Goal: Information Seeking & Learning: Learn about a topic

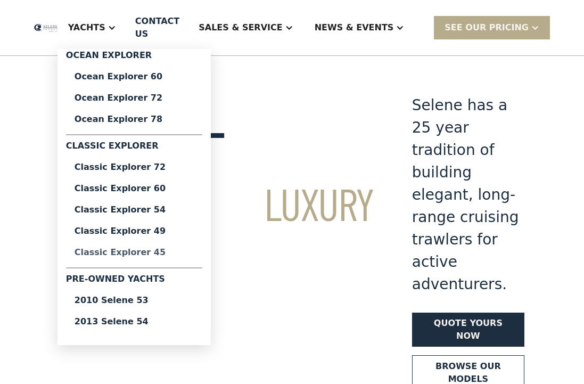
click at [173, 254] on div "Classic Explorer 45" at bounding box center [134, 252] width 119 height 9
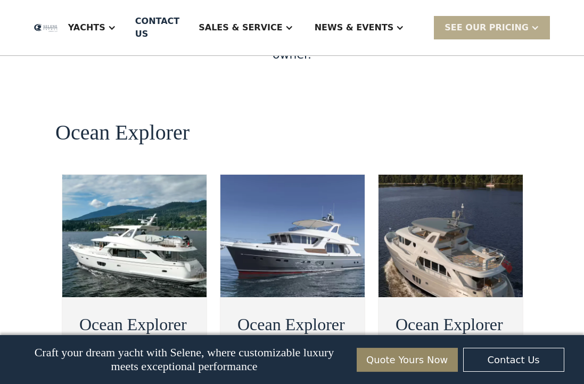
scroll to position [2013, 0]
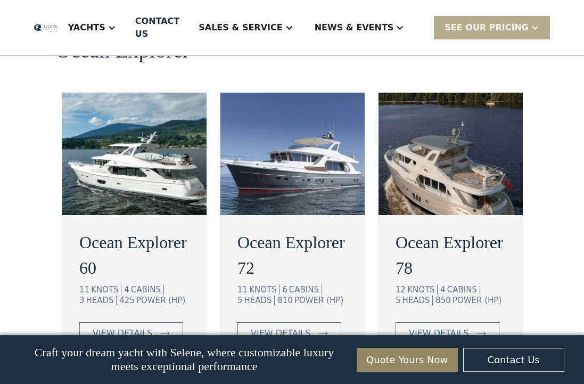
click at [155, 134] on img at bounding box center [134, 154] width 144 height 122
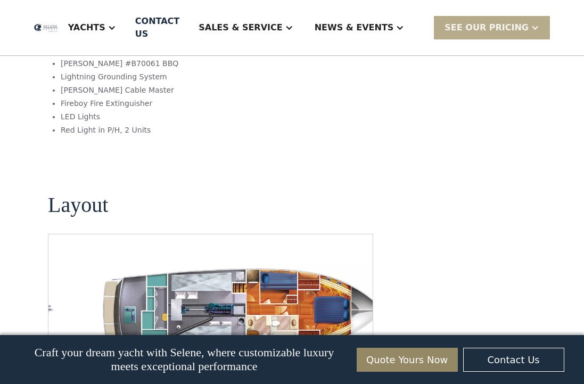
scroll to position [1514, 0]
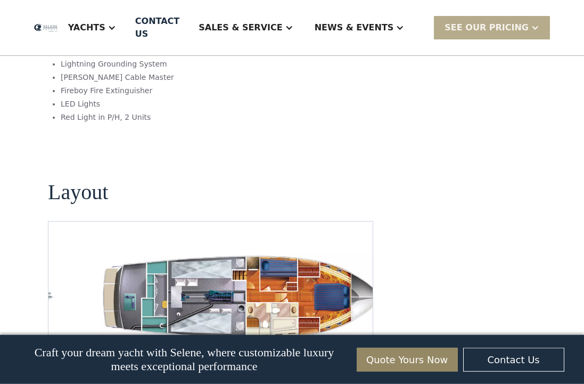
click at [357, 346] on img "Next slide" at bounding box center [356, 359] width 26 height 26
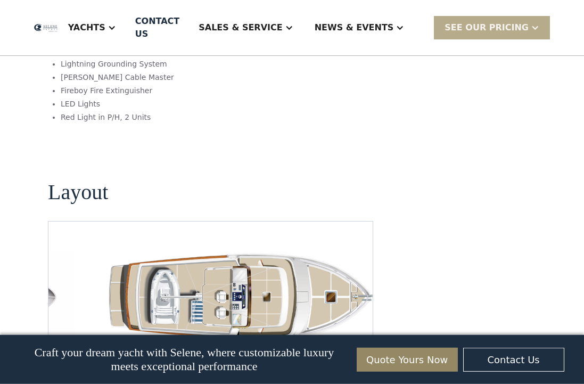
click at [357, 346] on img "Next slide" at bounding box center [356, 359] width 26 height 26
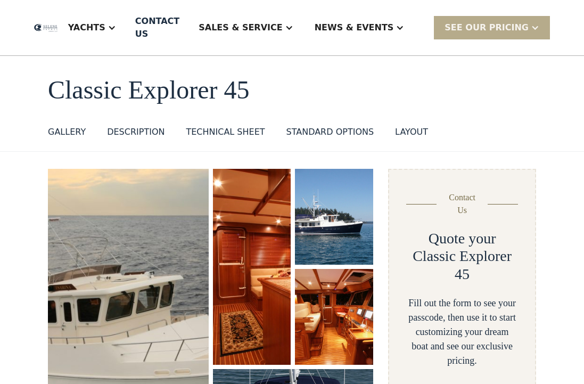
scroll to position [0, 0]
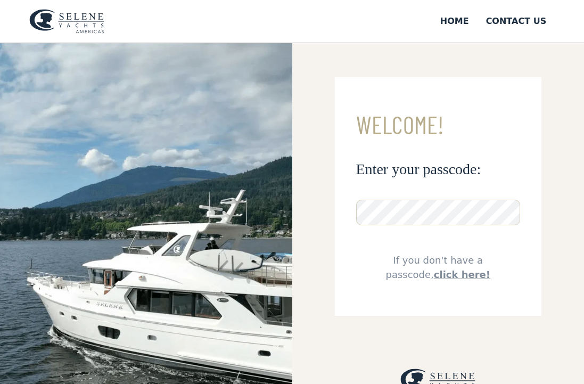
click at [442, 278] on link "click here!" at bounding box center [462, 274] width 56 height 11
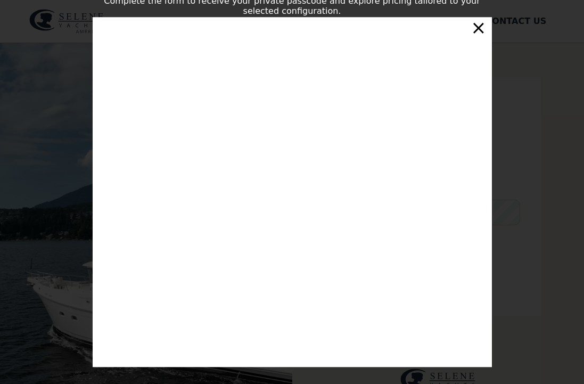
click at [477, 32] on div "×" at bounding box center [478, 27] width 15 height 21
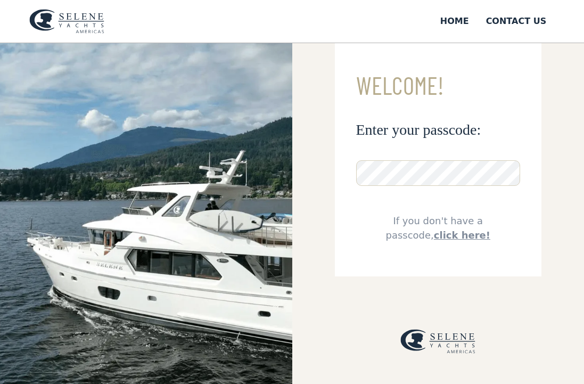
scroll to position [54, 0]
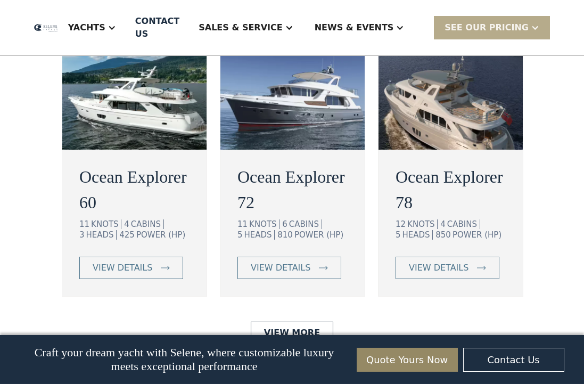
scroll to position [2168, 0]
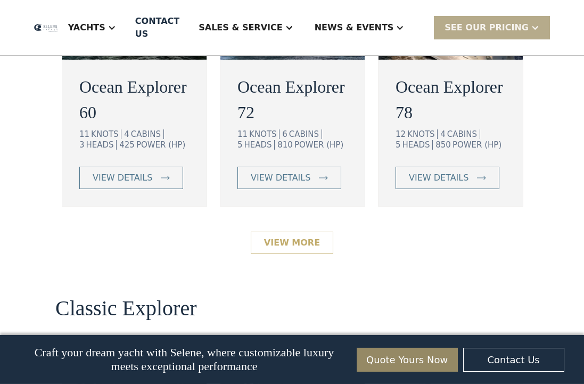
click at [292, 232] on link "View More" at bounding box center [292, 243] width 83 height 22
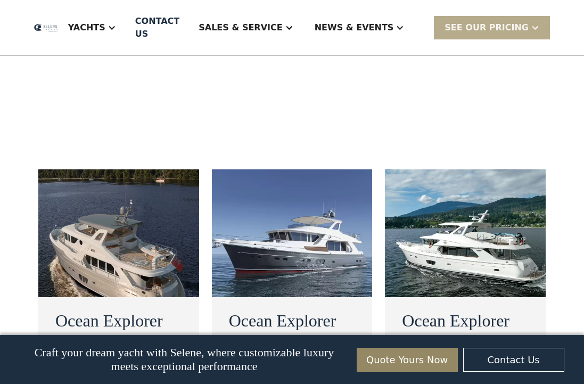
scroll to position [747, 0]
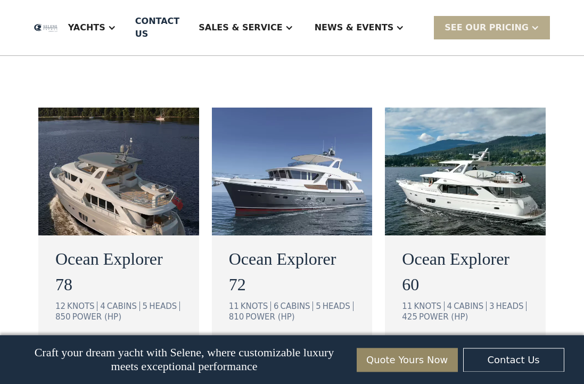
click at [457, 343] on div "view details" at bounding box center [445, 349] width 60 height 13
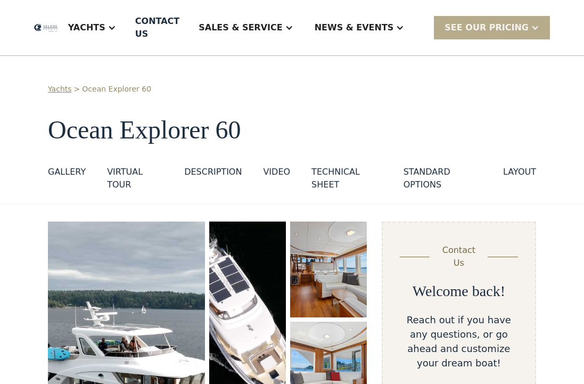
click at [503, 171] on div "layout" at bounding box center [519, 172] width 33 height 13
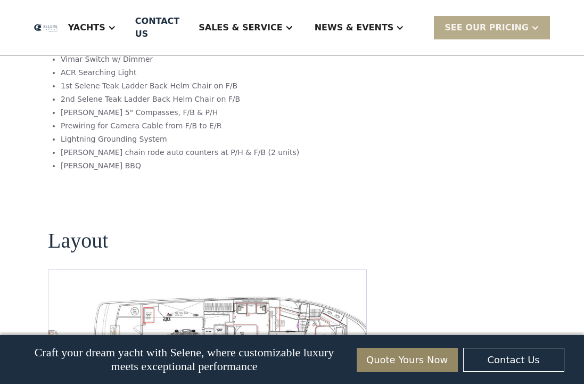
scroll to position [2329, 0]
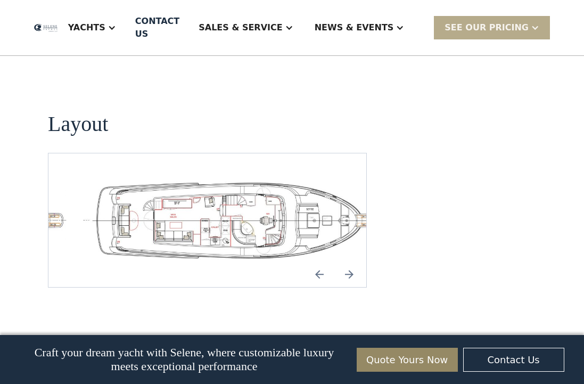
click at [351, 261] on img "Next slide" at bounding box center [349, 274] width 26 height 26
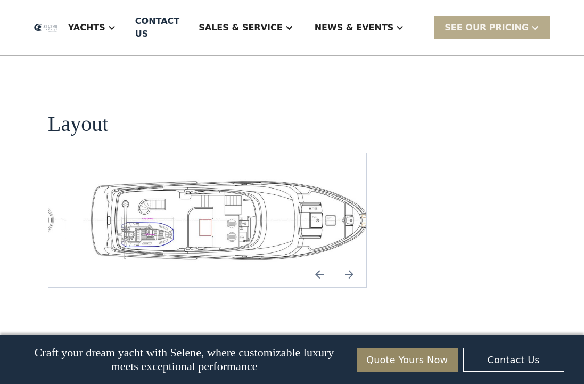
click at [351, 261] on img "Next slide" at bounding box center [349, 274] width 26 height 26
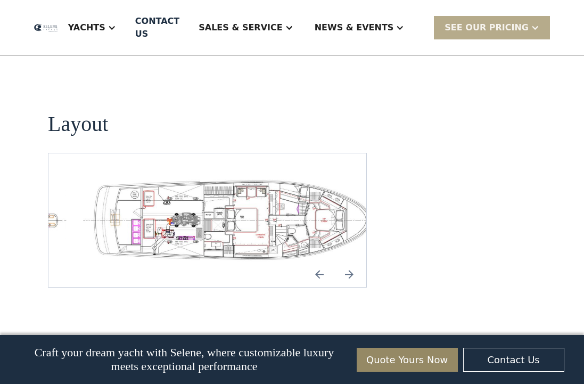
click at [291, 190] on img "open lightbox" at bounding box center [233, 220] width 301 height 83
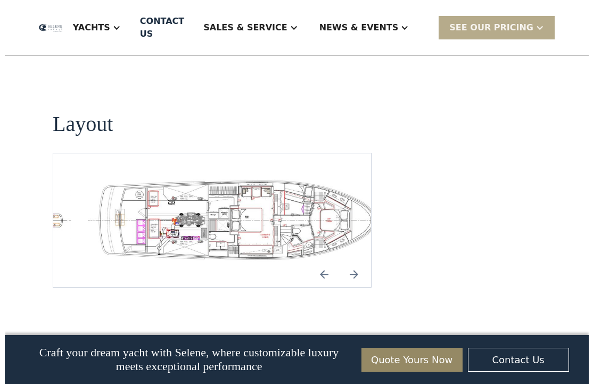
scroll to position [2310, 0]
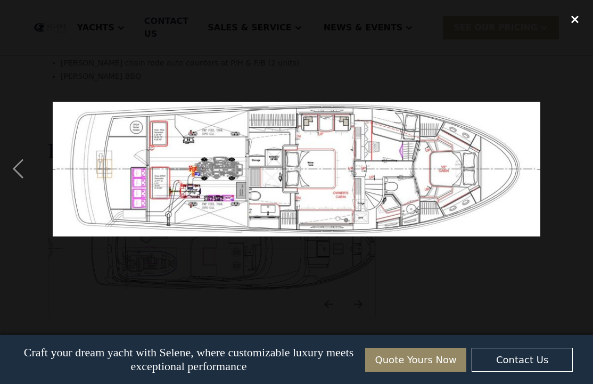
click at [574, 17] on div "close lightbox" at bounding box center [575, 18] width 36 height 23
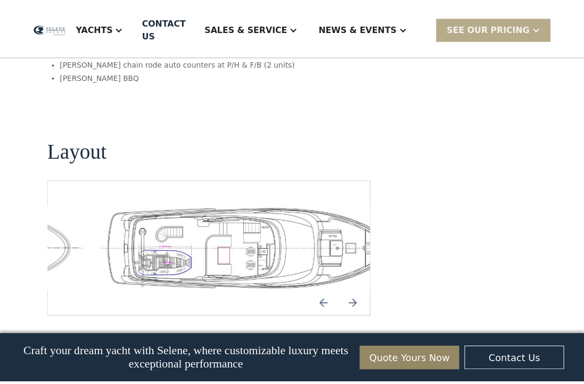
scroll to position [2329, 0]
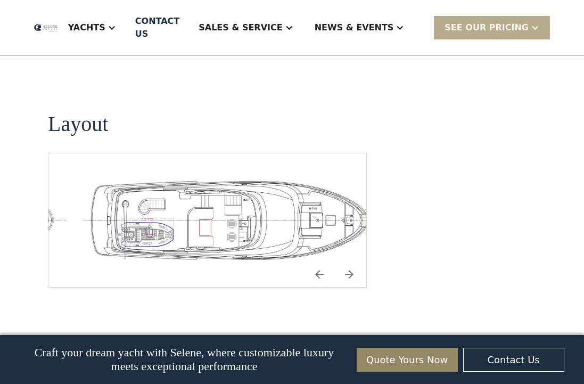
click at [349, 261] on img "Next slide" at bounding box center [349, 274] width 26 height 26
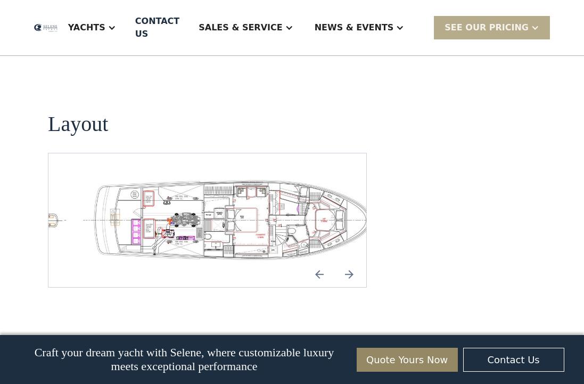
click at [351, 261] on img "Next slide" at bounding box center [349, 274] width 26 height 26
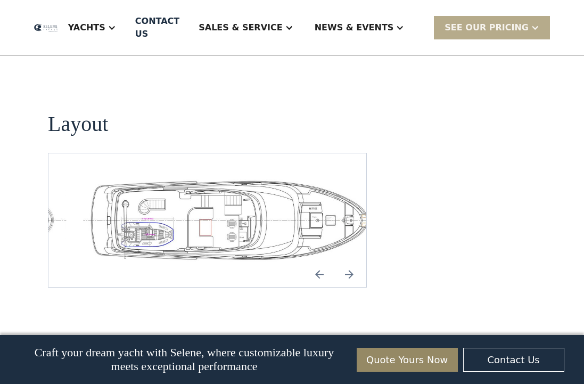
click at [351, 261] on img "Next slide" at bounding box center [349, 274] width 26 height 26
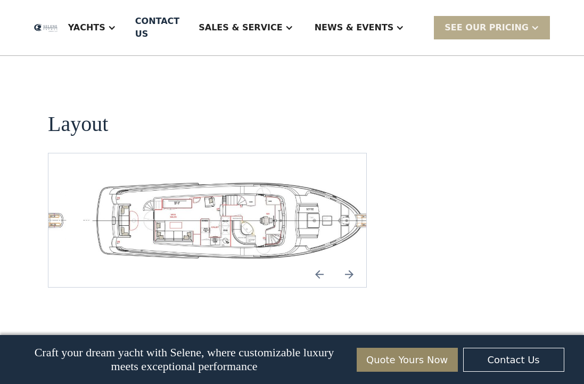
click at [351, 261] on img "Next slide" at bounding box center [349, 274] width 26 height 26
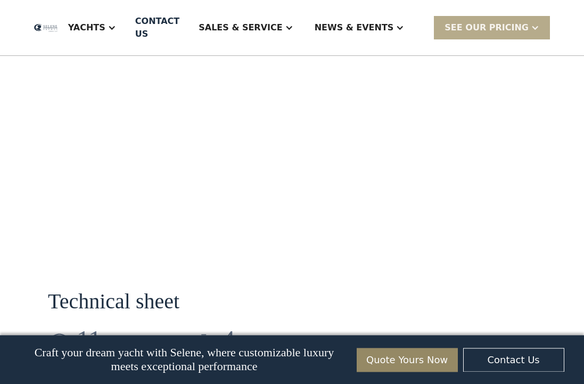
scroll to position [1319, 0]
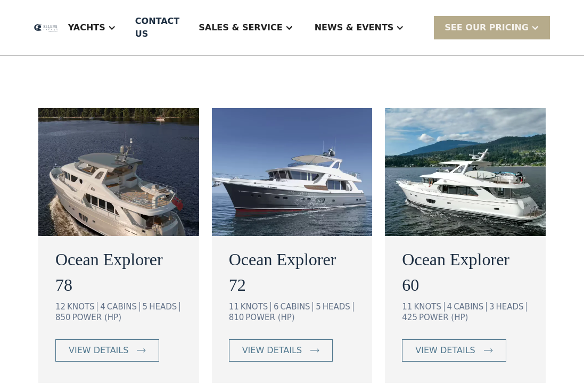
scroll to position [747, 0]
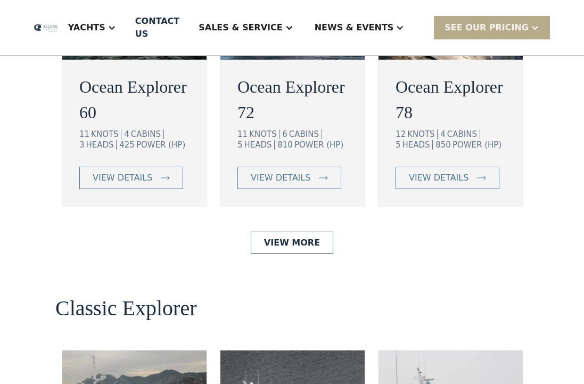
scroll to position [2168, 0]
